Goal: Task Accomplishment & Management: Manage account settings

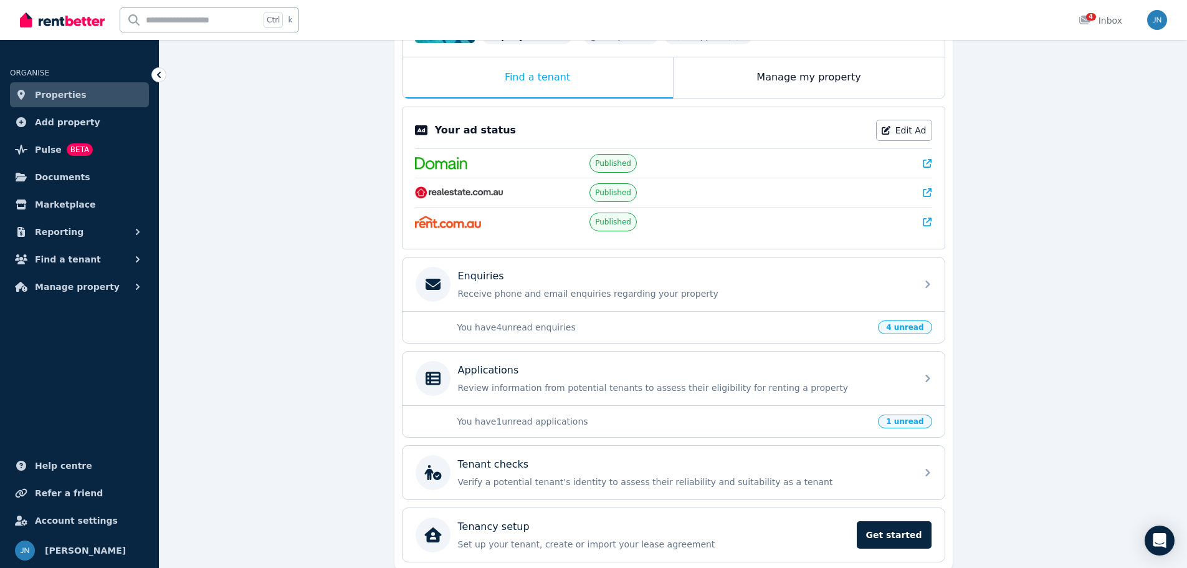
scroll to position [236, 0]
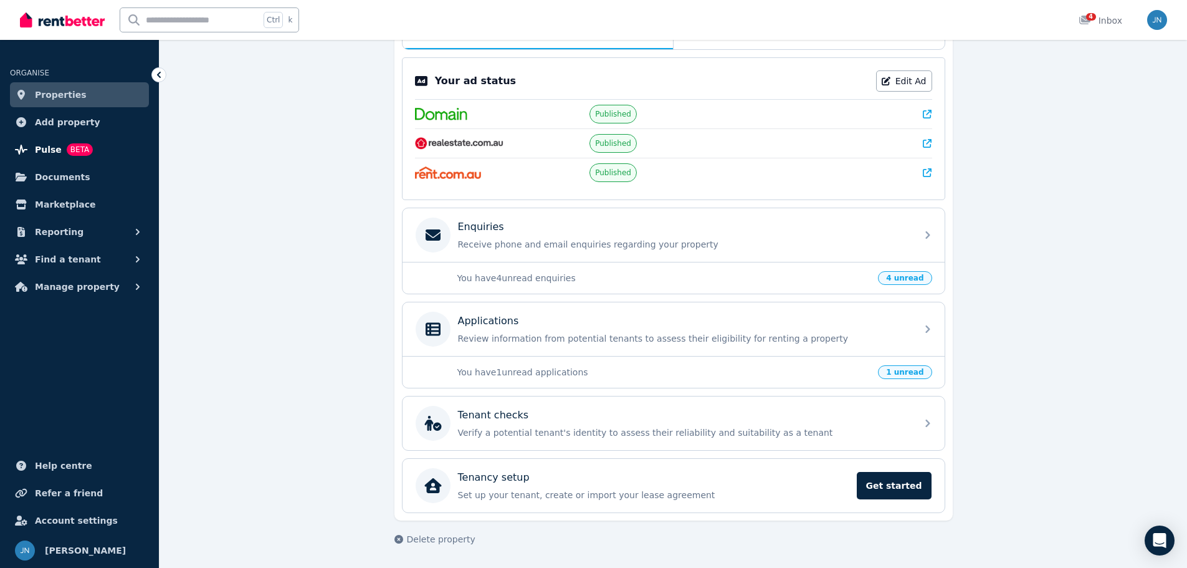
click at [46, 153] on span "Pulse" at bounding box center [48, 149] width 27 height 15
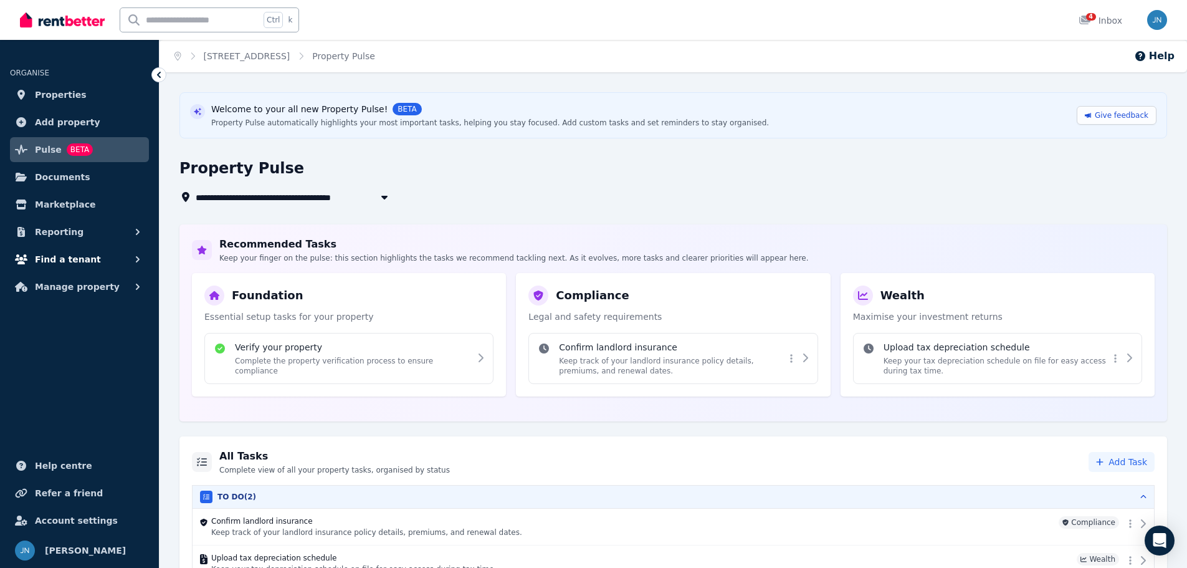
click at [67, 252] on span "Find a tenant" at bounding box center [68, 259] width 66 height 15
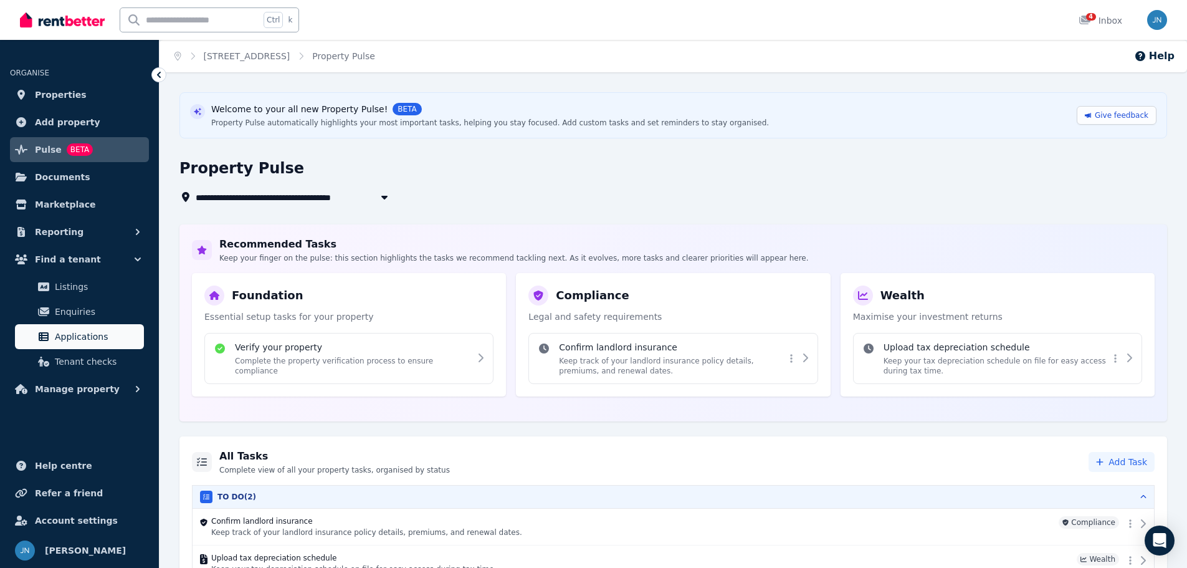
click at [65, 335] on span "Applications" at bounding box center [97, 336] width 84 height 15
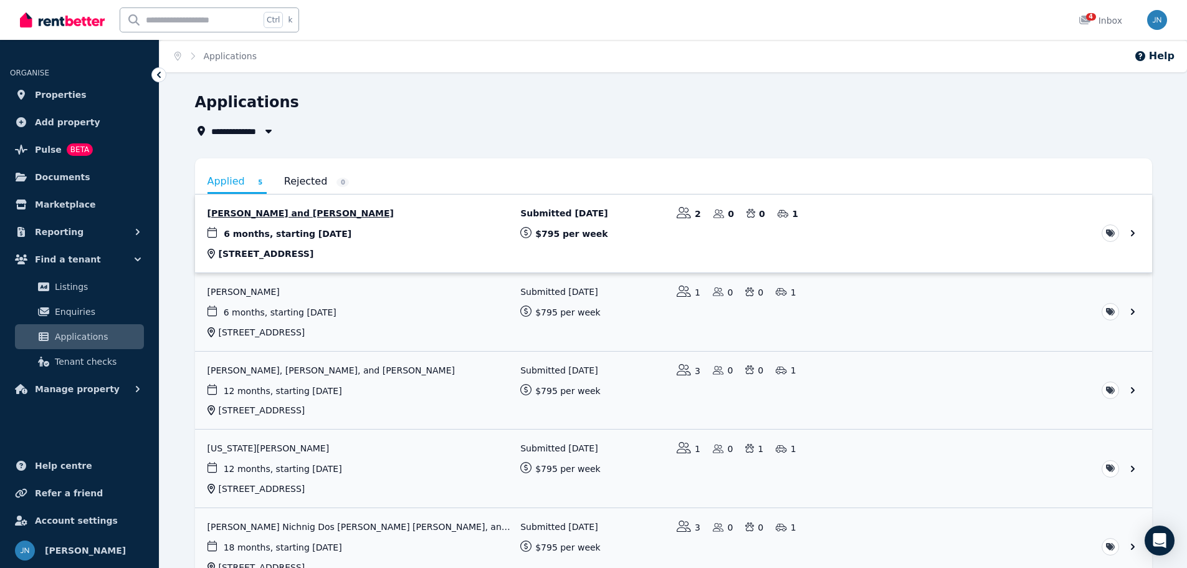
click at [325, 236] on link "View application: Ellie Spencer and Felipe Lavista" at bounding box center [673, 233] width 957 height 78
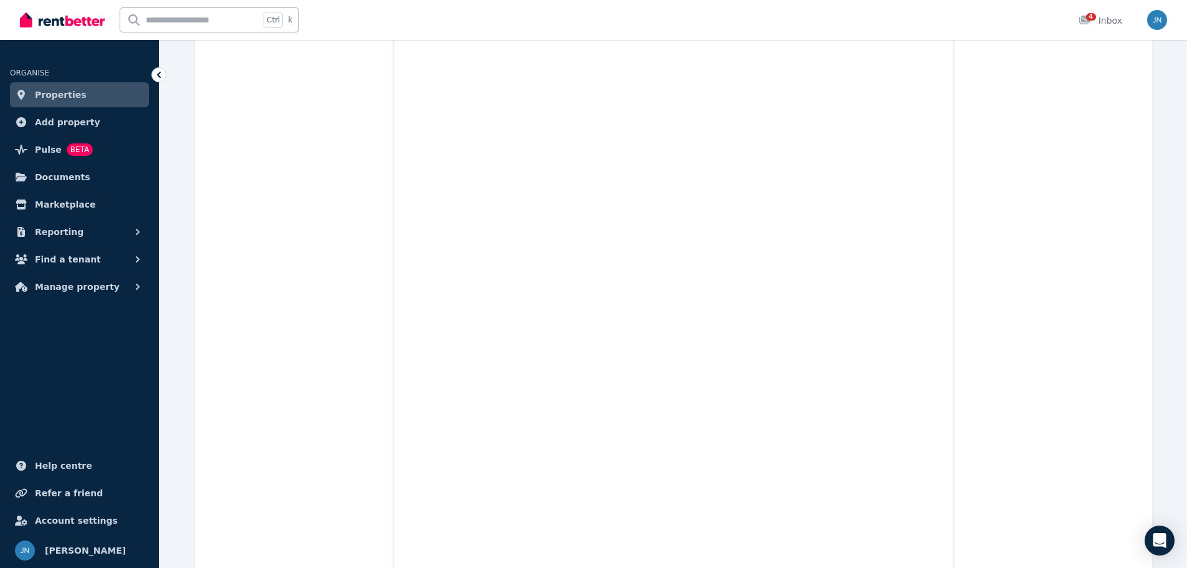
scroll to position [1182, 0]
click at [74, 256] on span "Find a tenant" at bounding box center [68, 259] width 66 height 15
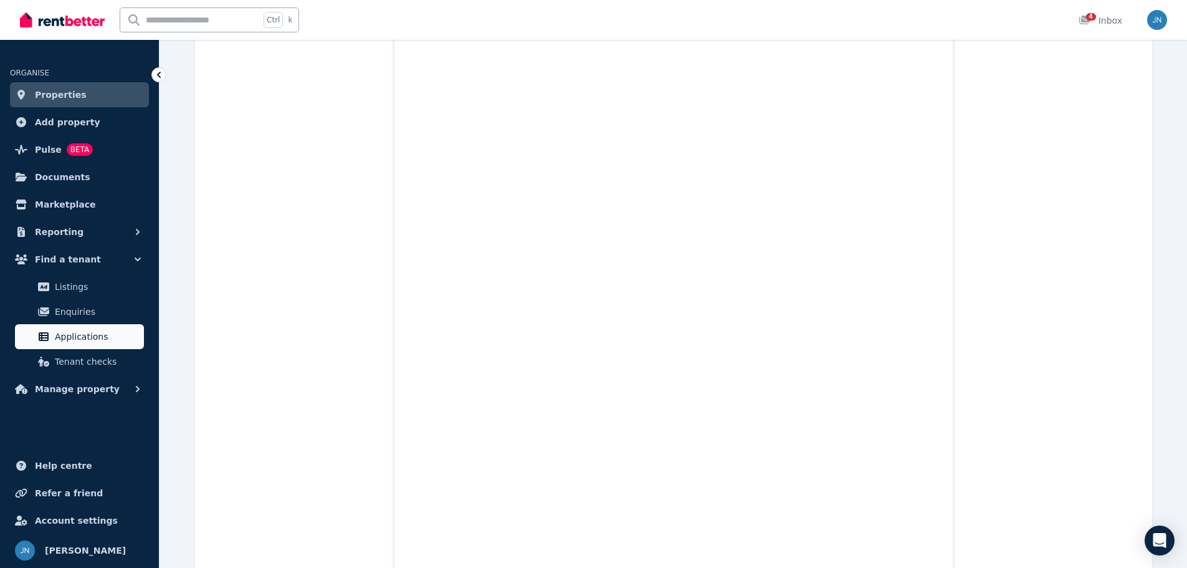
click at [88, 331] on span "Applications" at bounding box center [97, 336] width 84 height 15
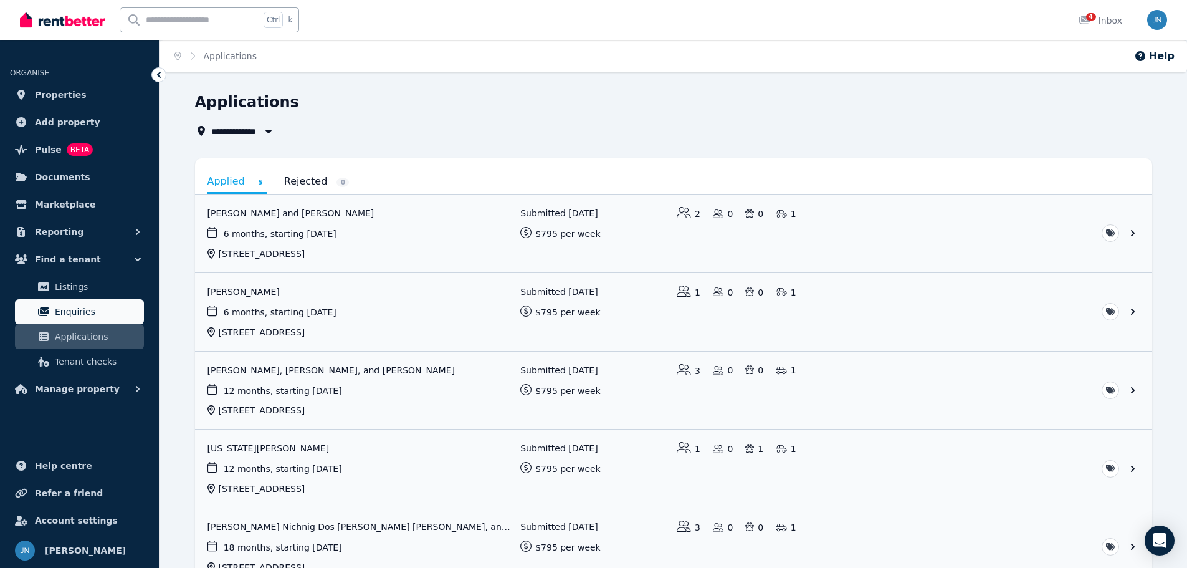
click at [87, 303] on link "Enquiries" at bounding box center [79, 311] width 129 height 25
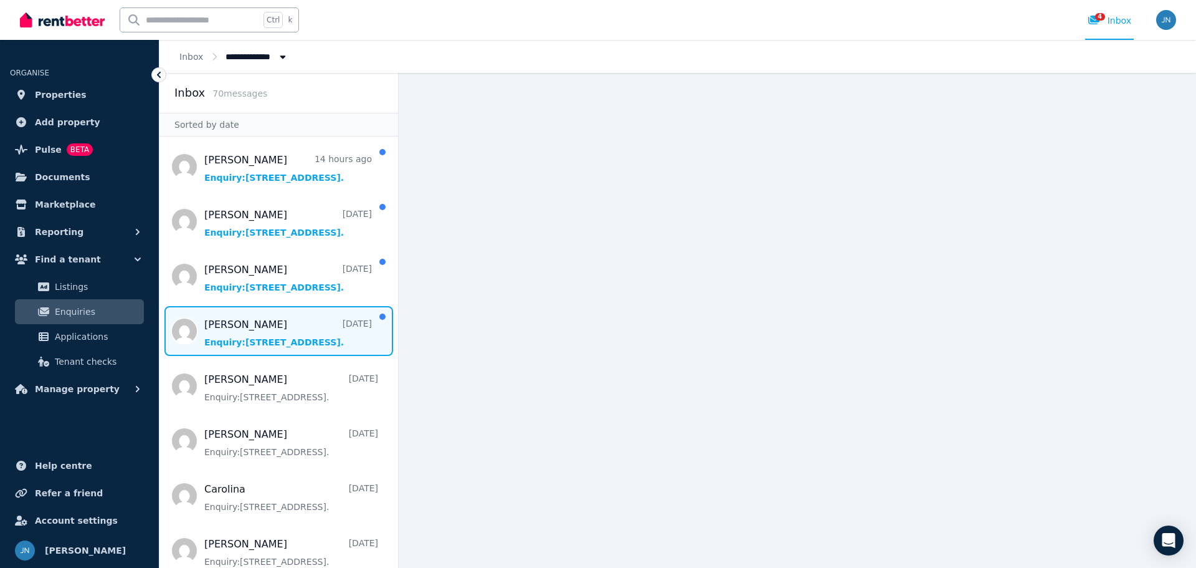
click at [266, 348] on span "Message list" at bounding box center [279, 331] width 239 height 50
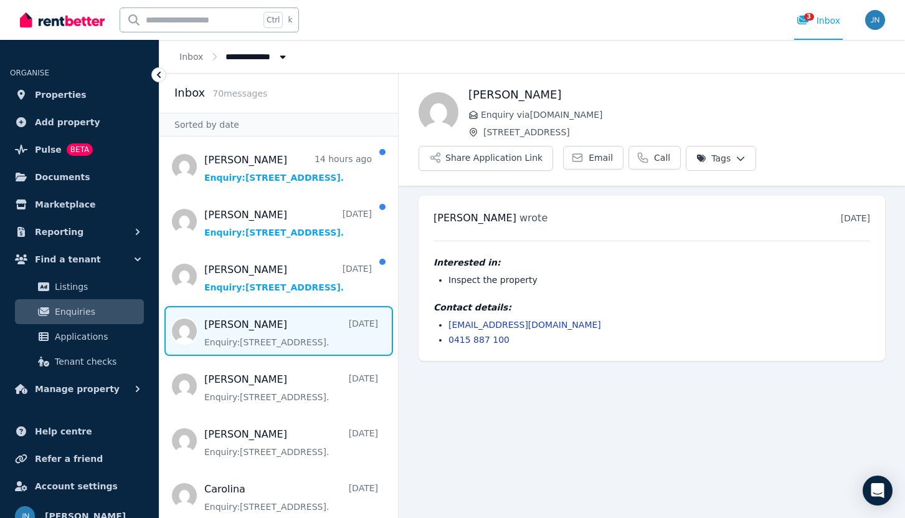
click at [566, 327] on li "buttargurlal40@gmail.com" at bounding box center [660, 324] width 422 height 12
drag, startPoint x: 558, startPoint y: 325, endPoint x: 425, endPoint y: 316, distance: 133.7
click at [425, 316] on div "Gurlal wrote 7 days ago 4:35 pm on Sun, 31 Aug 2025 Interested in: Inspect the …" at bounding box center [652, 278] width 467 height 165
copy link "buttargurlal40@gmail.com"
click at [525, 351] on div "Gurlal wrote 7 days ago 4:35 pm on Sun, 31 Aug 2025 Interested in: Inspect the …" at bounding box center [652, 278] width 467 height 165
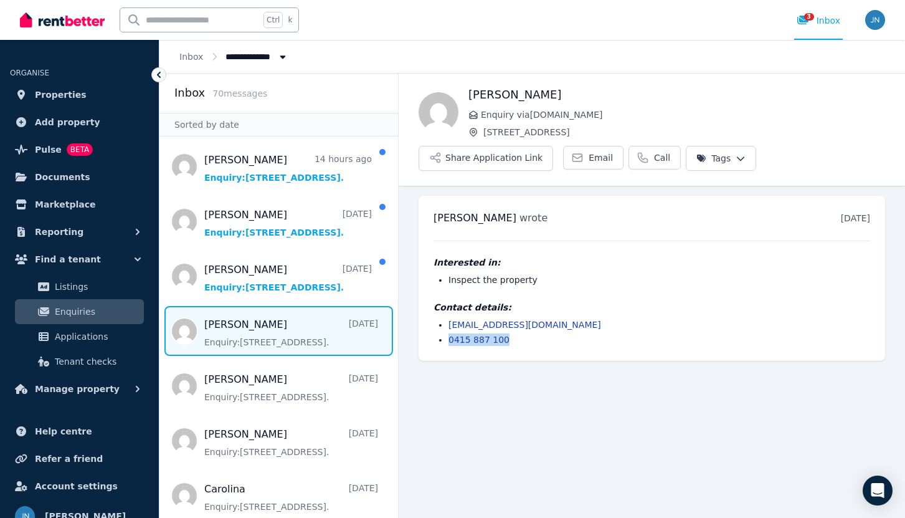
drag, startPoint x: 513, startPoint y: 336, endPoint x: 441, endPoint y: 336, distance: 72.9
click at [442, 336] on ul "buttargurlal40@gmail.com 0415 887 100" at bounding box center [652, 331] width 437 height 27
copy link "0415 887 100"
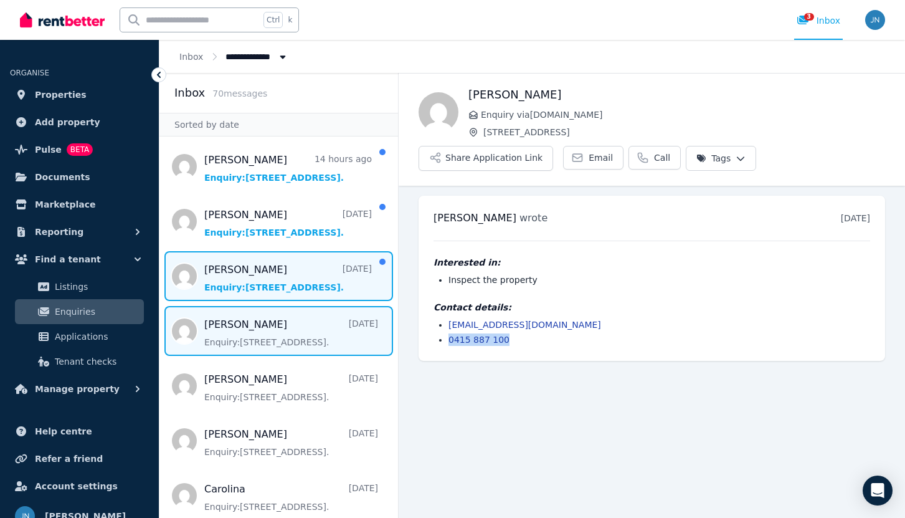
click at [237, 284] on span "Message list" at bounding box center [279, 276] width 239 height 50
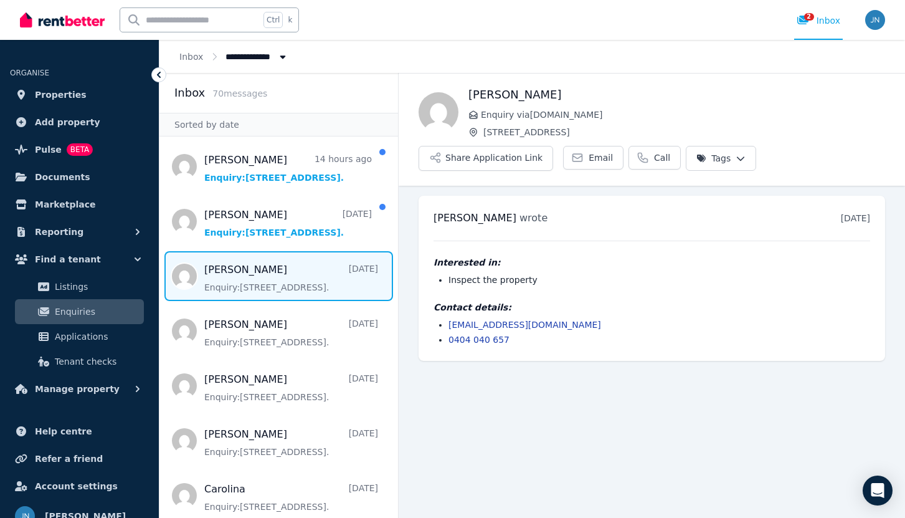
click at [581, 323] on li "vasq.katie@gmail.com" at bounding box center [660, 324] width 422 height 12
drag, startPoint x: 539, startPoint y: 325, endPoint x: 450, endPoint y: 325, distance: 89.1
click at [450, 325] on li "vasq.katie@gmail.com" at bounding box center [660, 324] width 422 height 12
copy link "vasq.katie@gmail.com"
drag, startPoint x: 522, startPoint y: 340, endPoint x: 508, endPoint y: 343, distance: 13.5
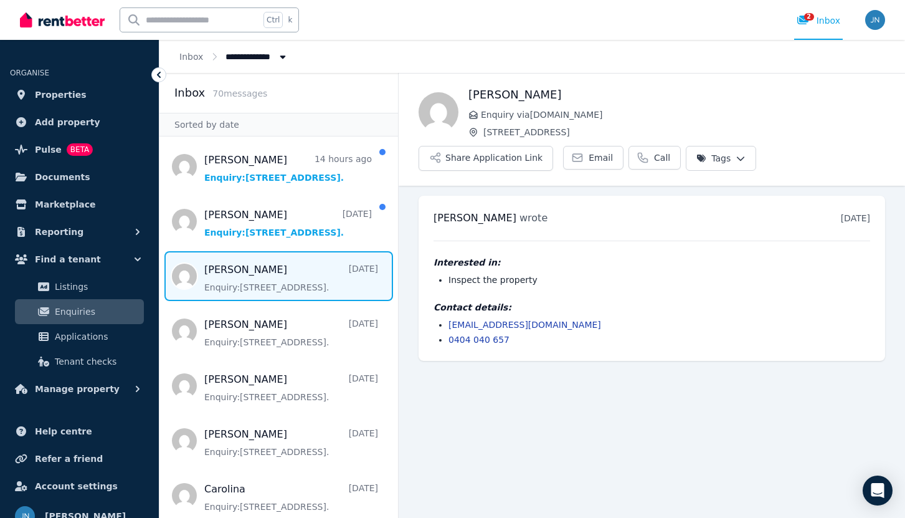
click at [517, 341] on li "0404 040 657" at bounding box center [660, 339] width 422 height 12
drag, startPoint x: 501, startPoint y: 338, endPoint x: 448, endPoint y: 345, distance: 53.4
click at [448, 345] on ul "vasq.katie@gmail.com 0404 040 657" at bounding box center [652, 331] width 437 height 27
copy link "0404 040 657"
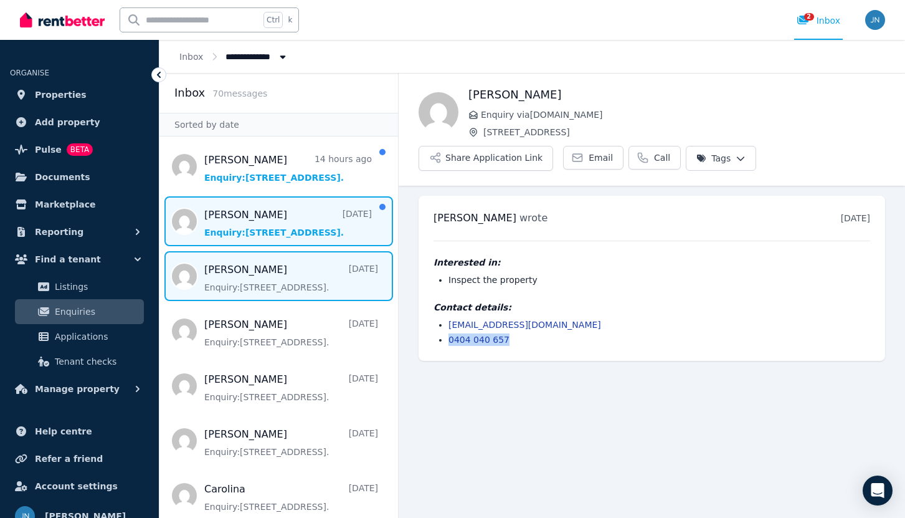
click at [237, 234] on span "Message list" at bounding box center [279, 221] width 239 height 50
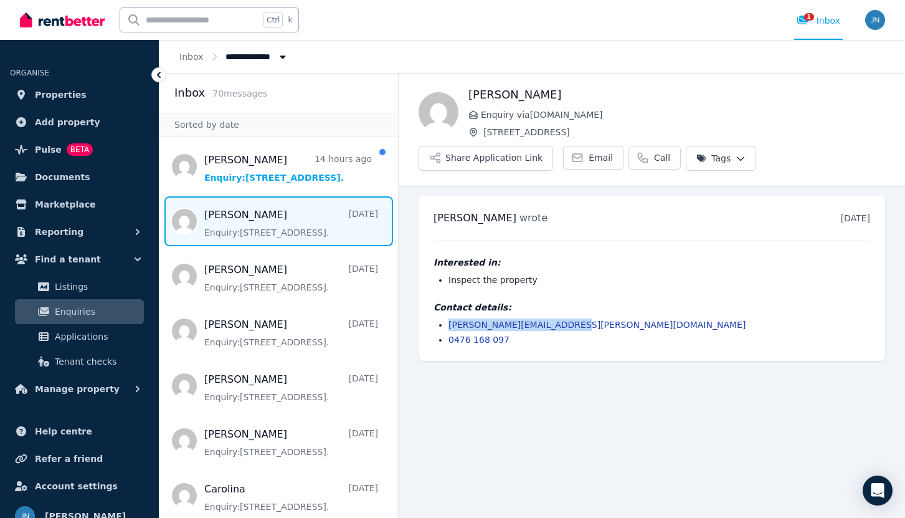
drag, startPoint x: 564, startPoint y: 323, endPoint x: 449, endPoint y: 320, distance: 114.7
click at [449, 320] on li "camile.cardoso@hotmail.com" at bounding box center [660, 324] width 422 height 12
copy link "camile.cardoso@hotmail.com"
click at [518, 348] on div "camile wrote 4 days ago 3:58 pm on Wed, 3 Sep 2025 Interested in: Inspect the p…" at bounding box center [652, 278] width 467 height 165
drag, startPoint x: 501, startPoint y: 341, endPoint x: 449, endPoint y: 348, distance: 52.2
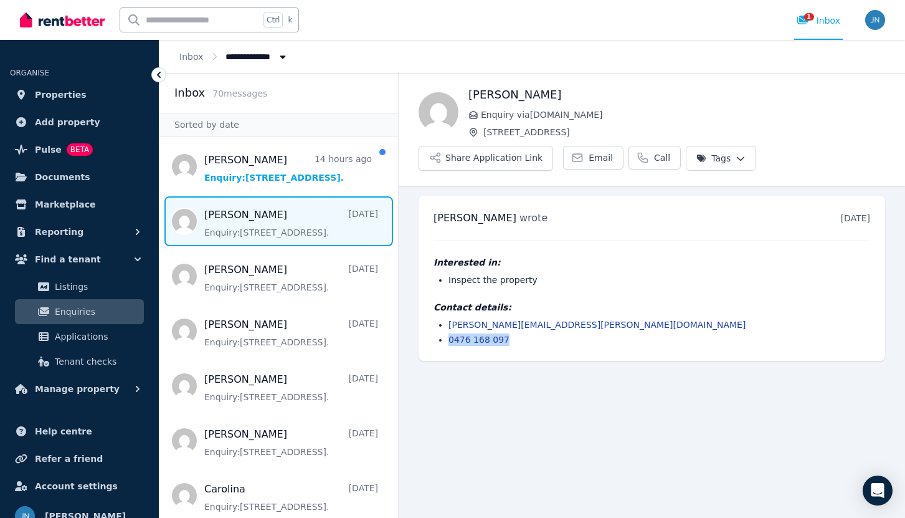
click at [449, 348] on div "camile wrote 4 days ago 3:58 pm on Wed, 3 Sep 2025 Interested in: Inspect the p…" at bounding box center [652, 278] width 467 height 165
copy link "0476 168 097"
click at [631, 407] on main "Back camile Enquiry via RealEstate.com.au Unit 207/2346 Gold Coast Hwy, Mermaid…" at bounding box center [652, 295] width 507 height 445
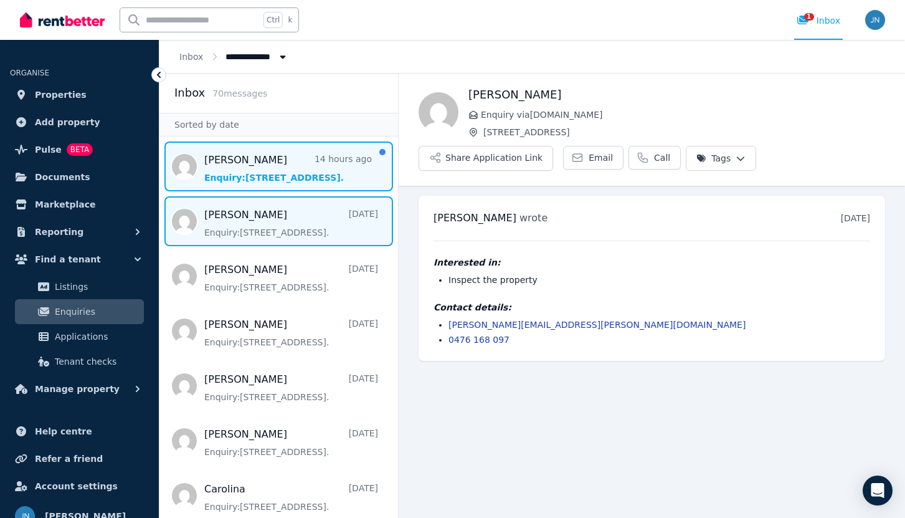
click at [254, 169] on span "Message list" at bounding box center [279, 166] width 239 height 50
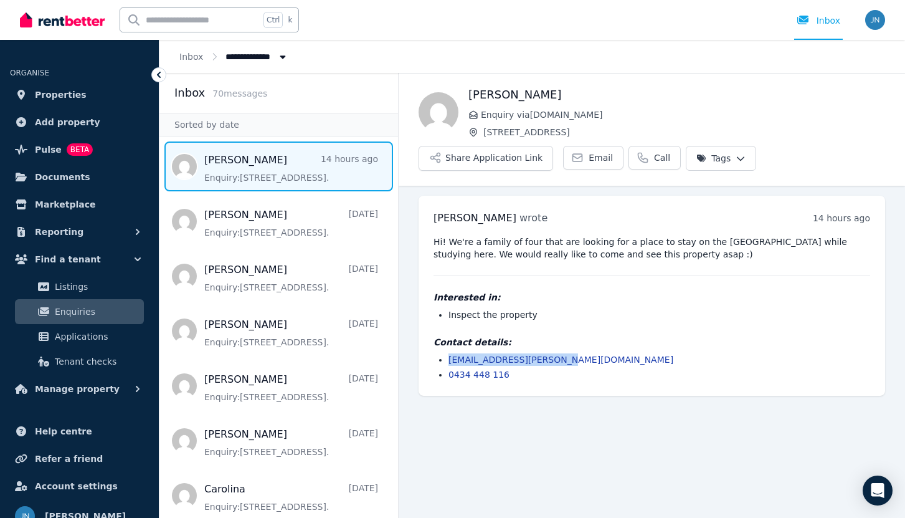
drag, startPoint x: 551, startPoint y: 358, endPoint x: 440, endPoint y: 360, distance: 111.6
click at [449, 360] on li "sofie.tveter@hotmail.com" at bounding box center [660, 359] width 422 height 12
copy link "sofie.tveter@hotmail.com"
click at [506, 378] on li "0434 448 116" at bounding box center [660, 374] width 422 height 12
drag, startPoint x: 505, startPoint y: 376, endPoint x: 450, endPoint y: 377, distance: 54.8
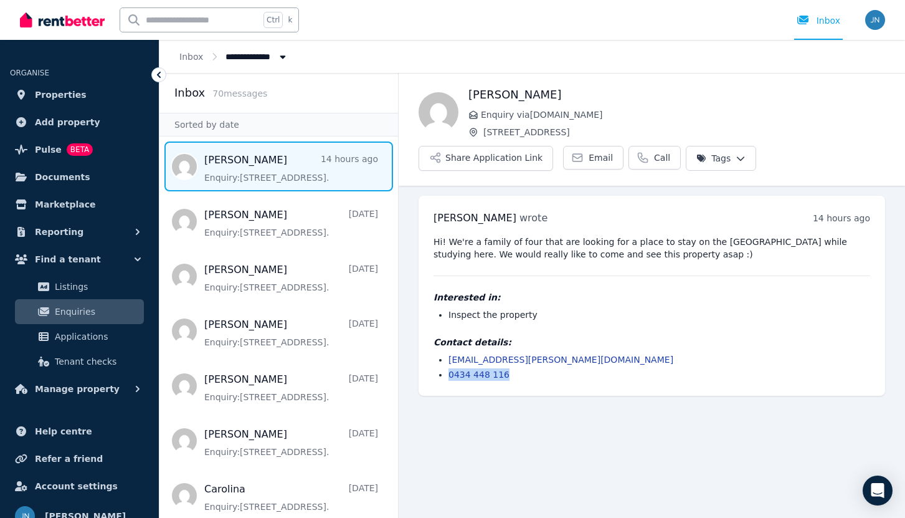
click at [450, 377] on li "0434 448 116" at bounding box center [660, 374] width 422 height 12
copy link "0434 448 116"
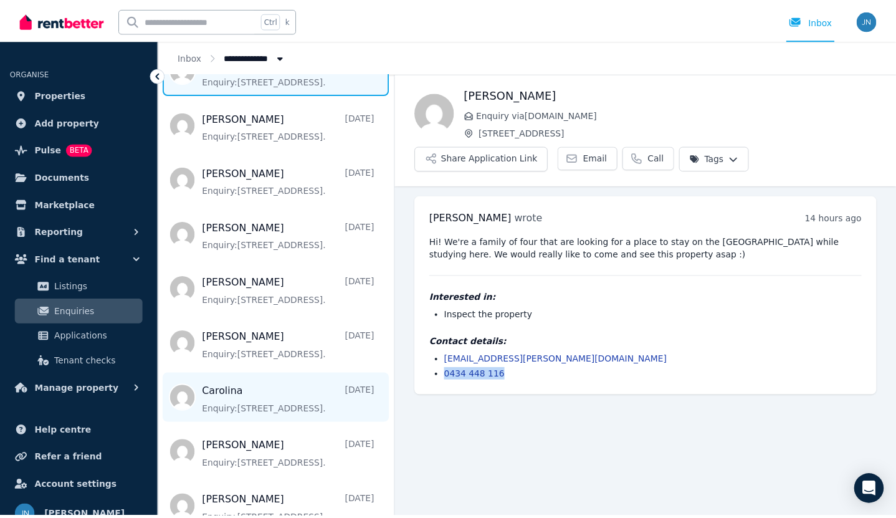
scroll to position [249, 0]
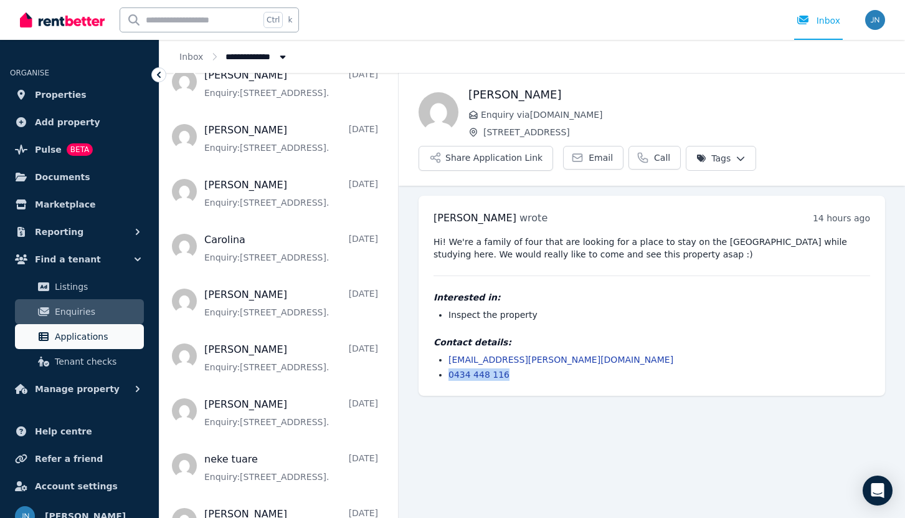
click at [77, 325] on link "Applications" at bounding box center [79, 336] width 129 height 25
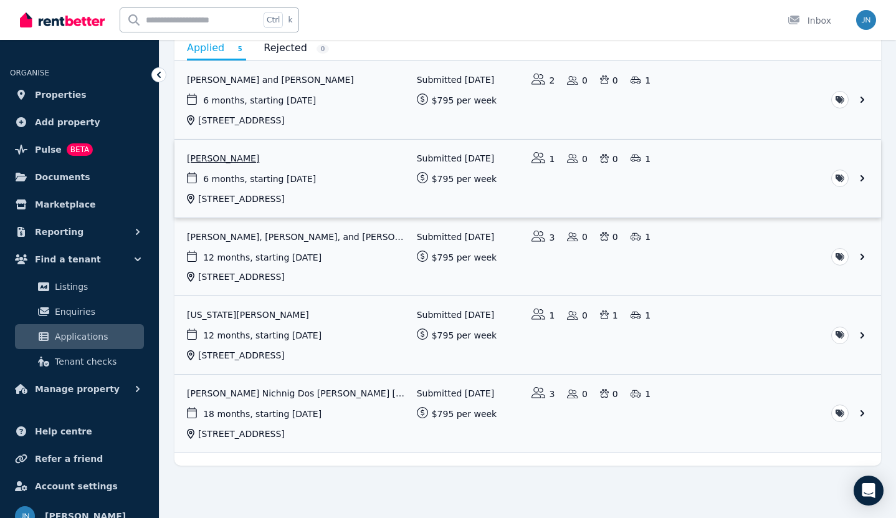
scroll to position [71, 0]
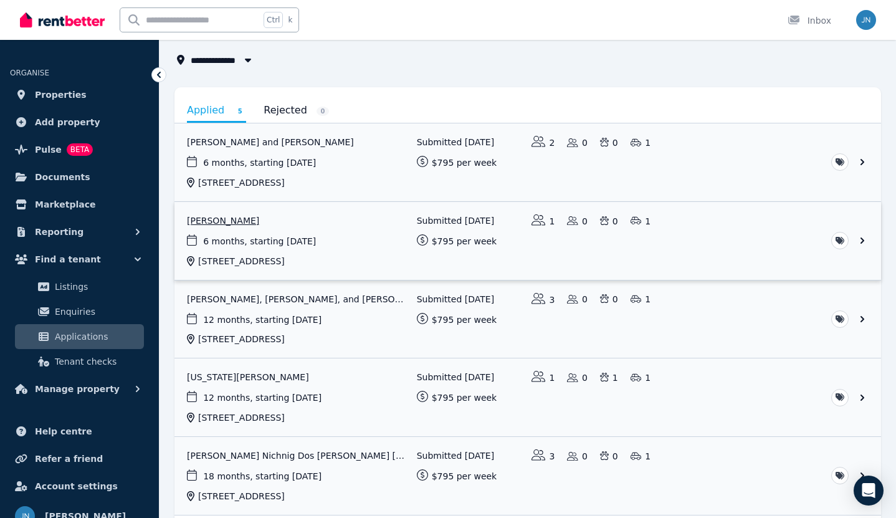
click at [222, 217] on link "View application: Lester Paget" at bounding box center [527, 241] width 707 height 78
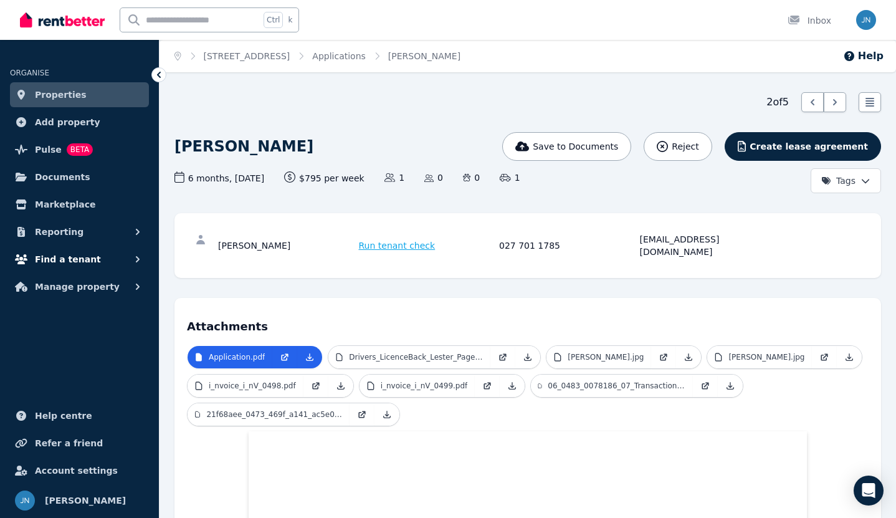
click at [67, 255] on span "Find a tenant" at bounding box center [68, 259] width 66 height 15
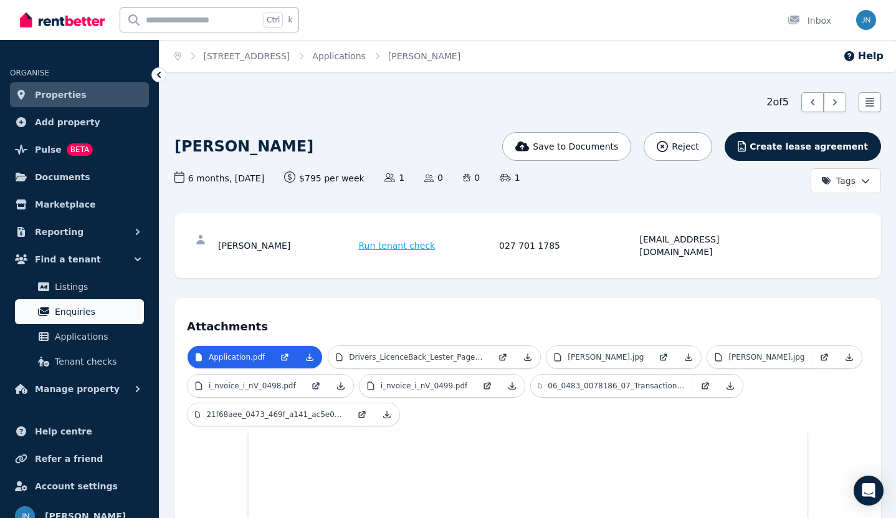
click at [90, 318] on span "Enquiries" at bounding box center [97, 311] width 84 height 15
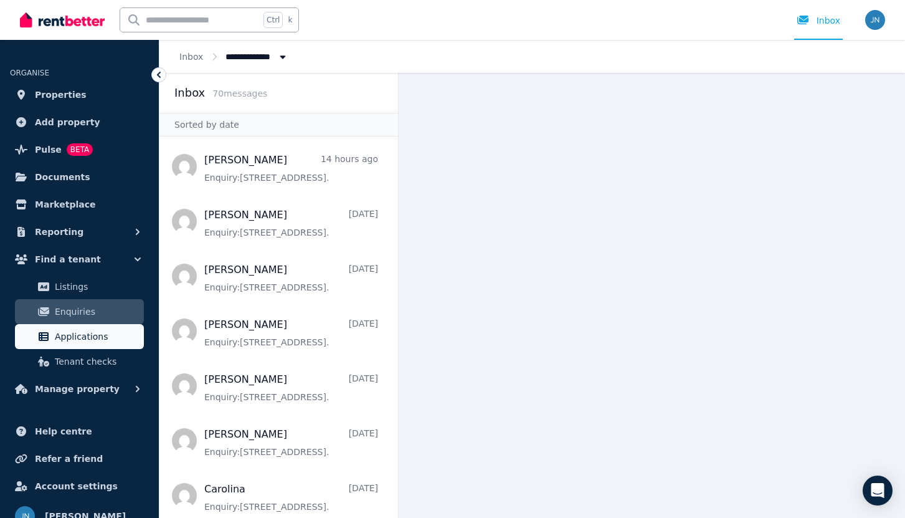
click at [92, 348] on link "Applications" at bounding box center [79, 336] width 129 height 25
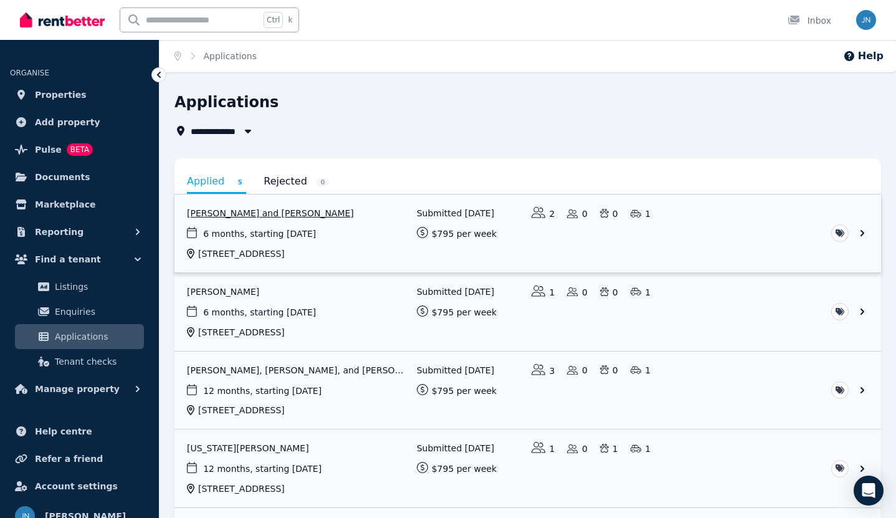
click at [231, 216] on link "View application: Ellie Spencer and Felipe Lavista" at bounding box center [527, 233] width 707 height 78
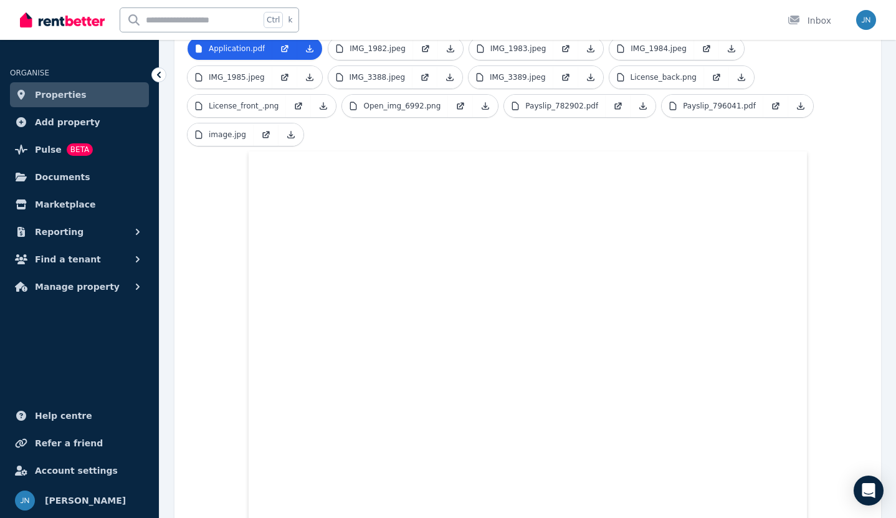
scroll to position [259, 0]
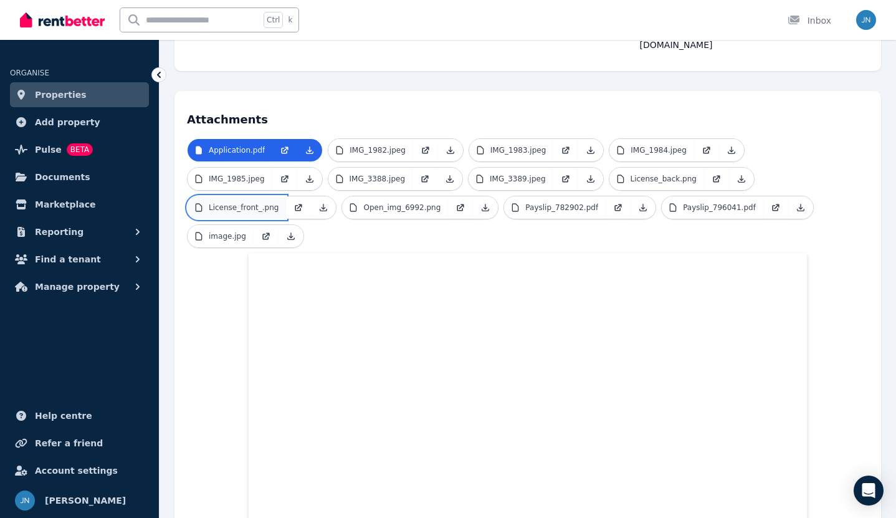
click at [286, 196] on link "License_front_.png" at bounding box center [237, 207] width 98 height 22
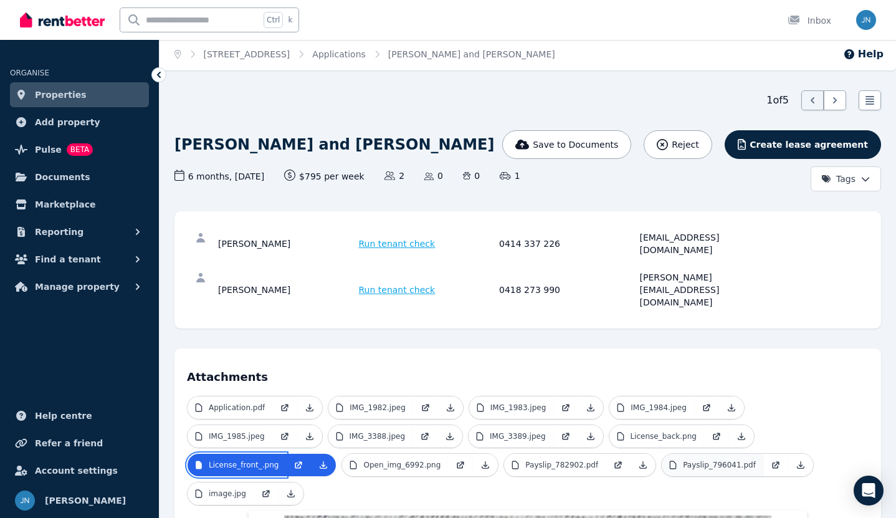
scroll to position [0, 0]
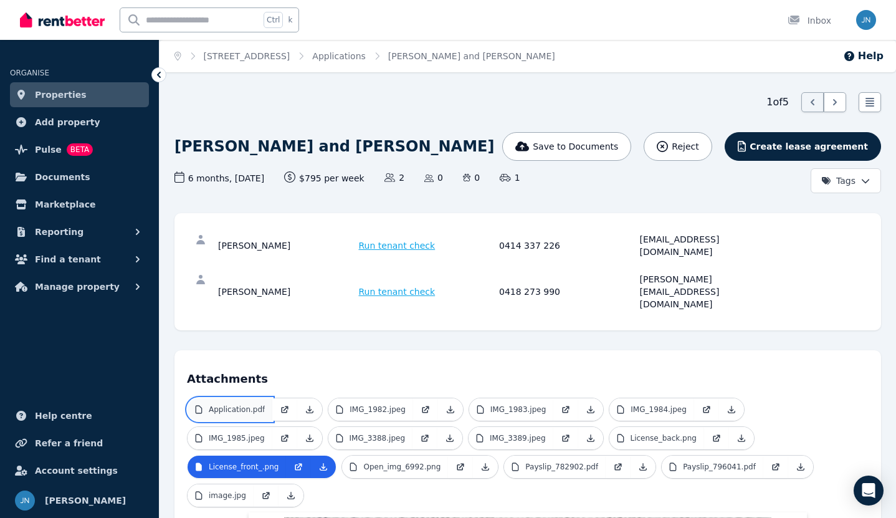
click at [238, 404] on p "Application.pdf" at bounding box center [237, 409] width 56 height 10
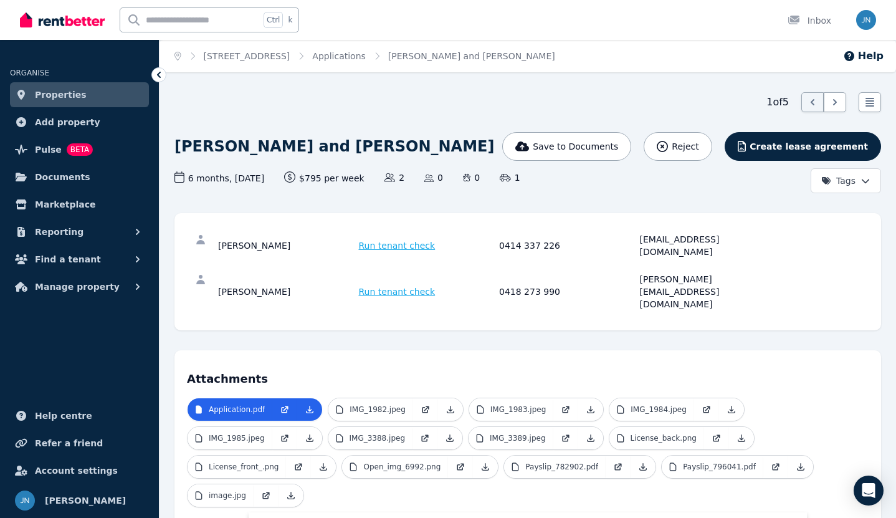
click at [404, 242] on span "Run tenant check" at bounding box center [397, 245] width 77 height 12
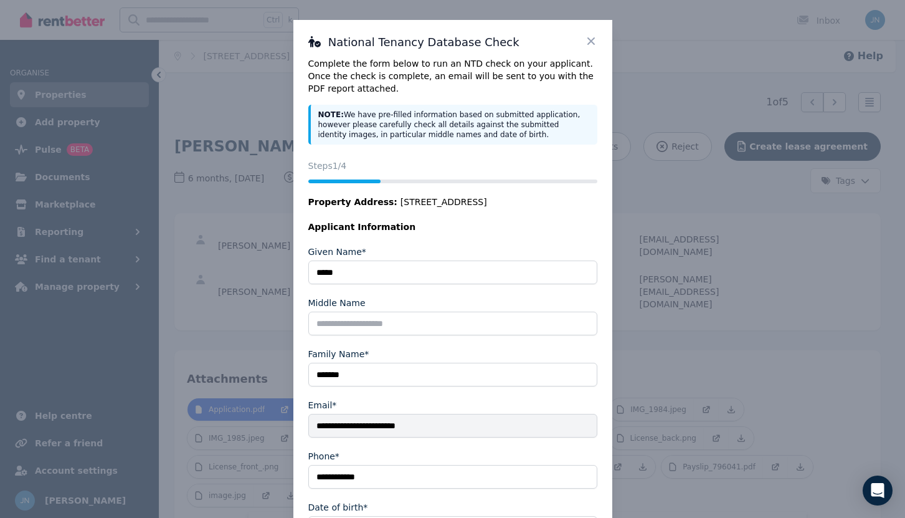
click at [593, 40] on div "**********" at bounding box center [452, 308] width 319 height 576
click at [588, 40] on icon at bounding box center [591, 40] width 7 height 7
